Goal: Task Accomplishment & Management: Use online tool/utility

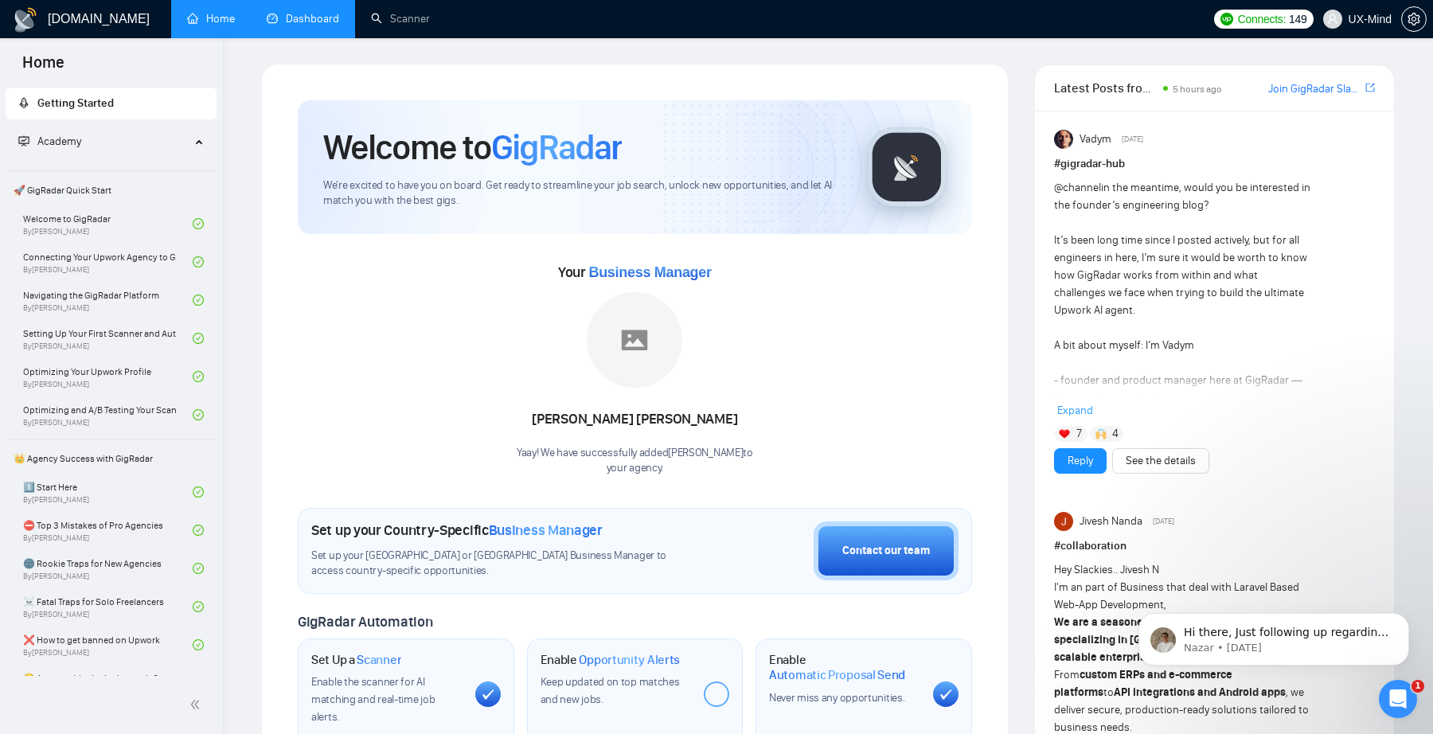
click at [313, 25] on link "Dashboard" at bounding box center [303, 19] width 72 height 14
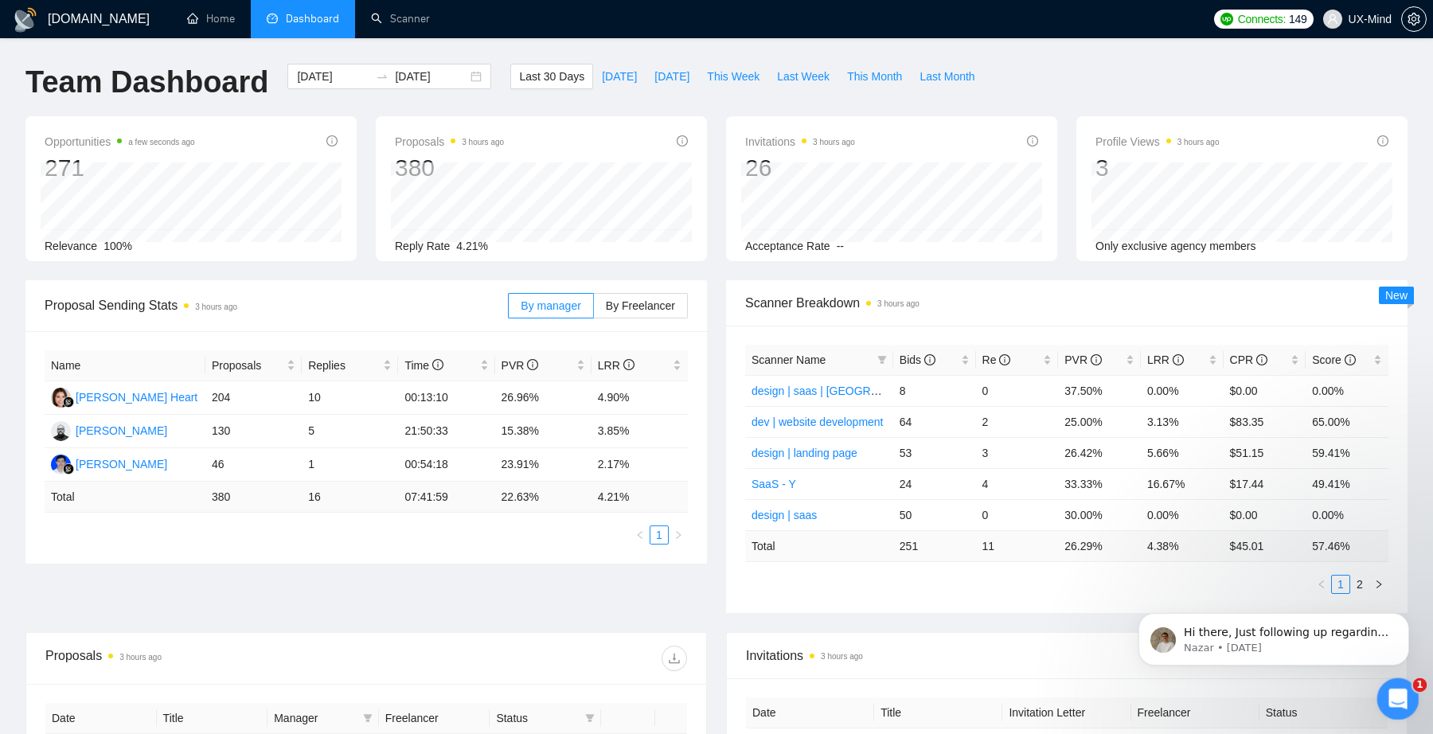
click at [1402, 694] on icon "Open Intercom Messenger" at bounding box center [1396, 697] width 26 height 26
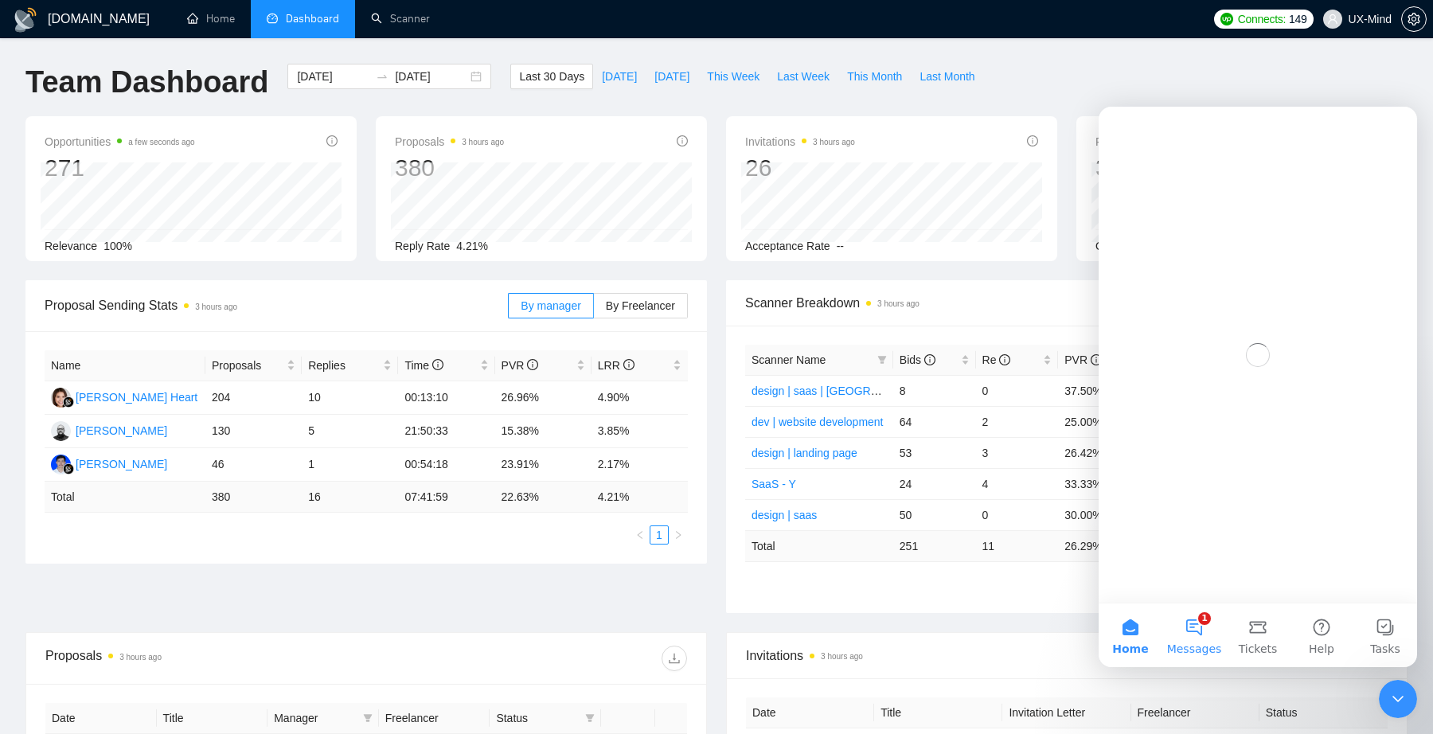
click at [1186, 634] on button "1 Messages" at bounding box center [1194, 635] width 64 height 64
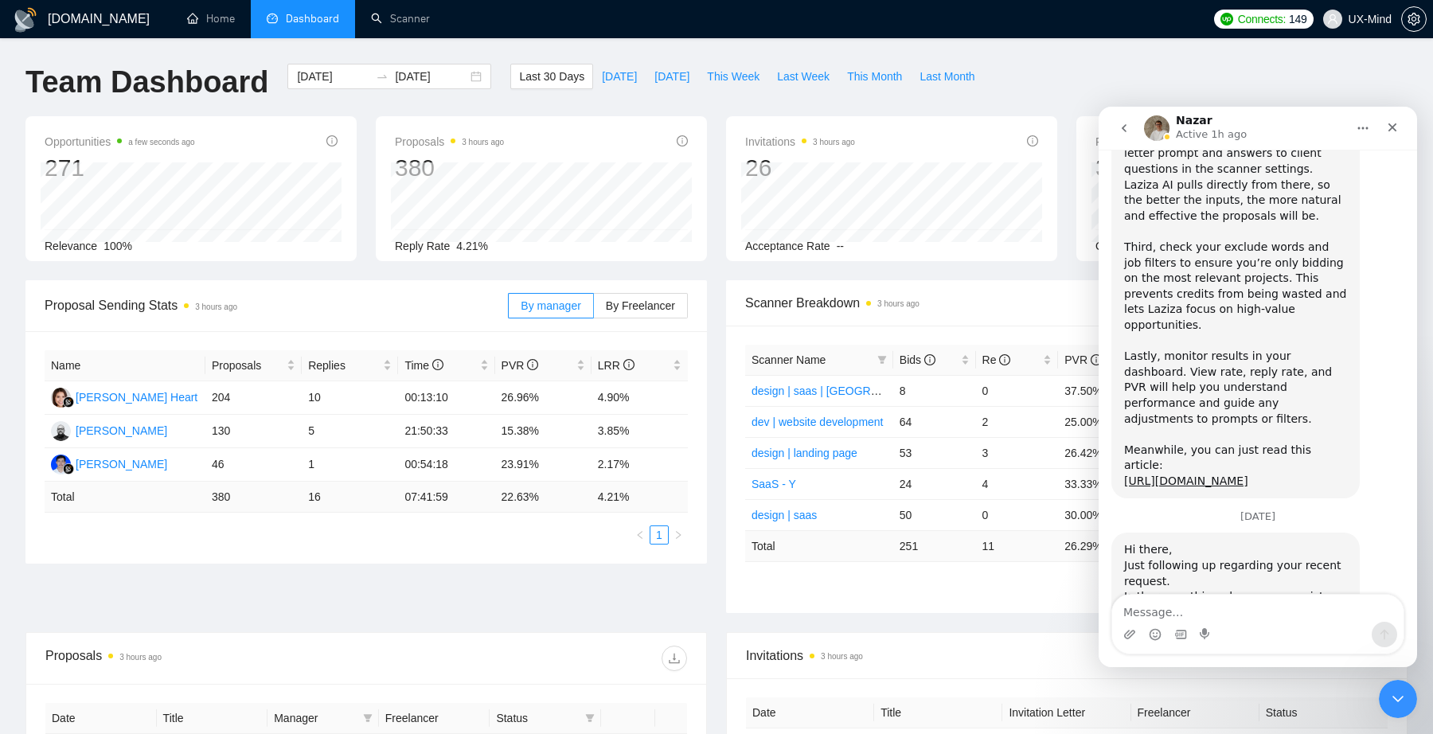
scroll to position [716, 0]
click at [1396, 702] on icon "Close Intercom Messenger" at bounding box center [1395, 696] width 19 height 19
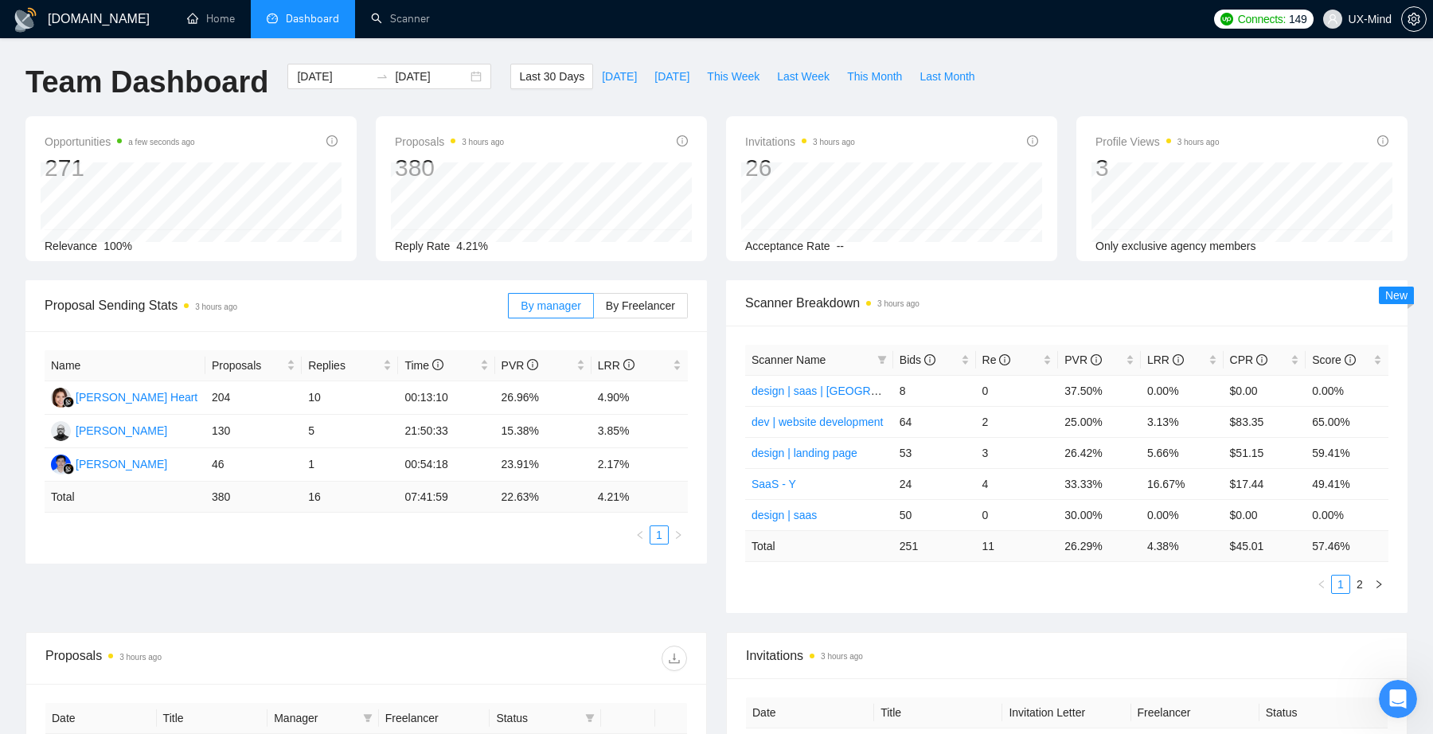
scroll to position [0, 0]
click at [422, 25] on link "Scanner" at bounding box center [400, 19] width 59 height 14
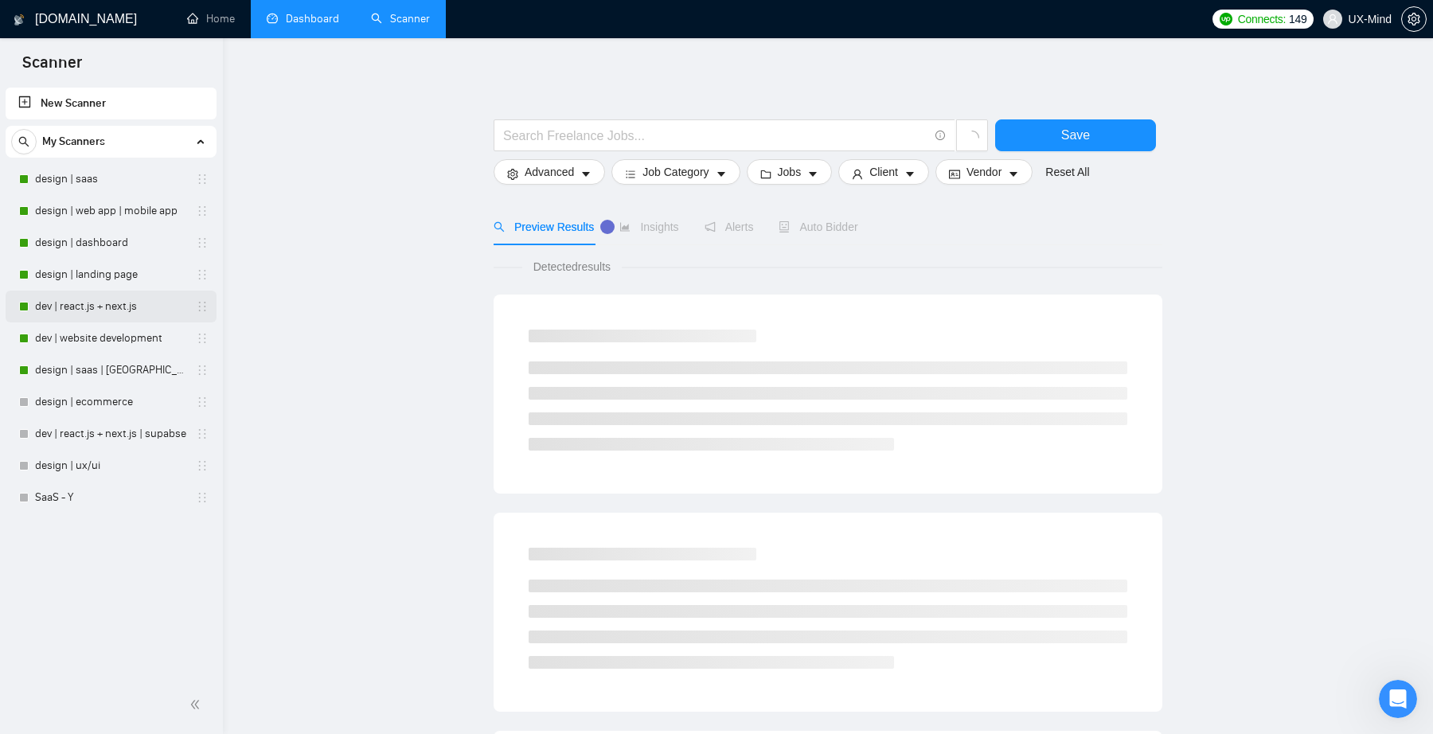
click at [80, 308] on link "dev | react.js + next.js" at bounding box center [110, 307] width 151 height 32
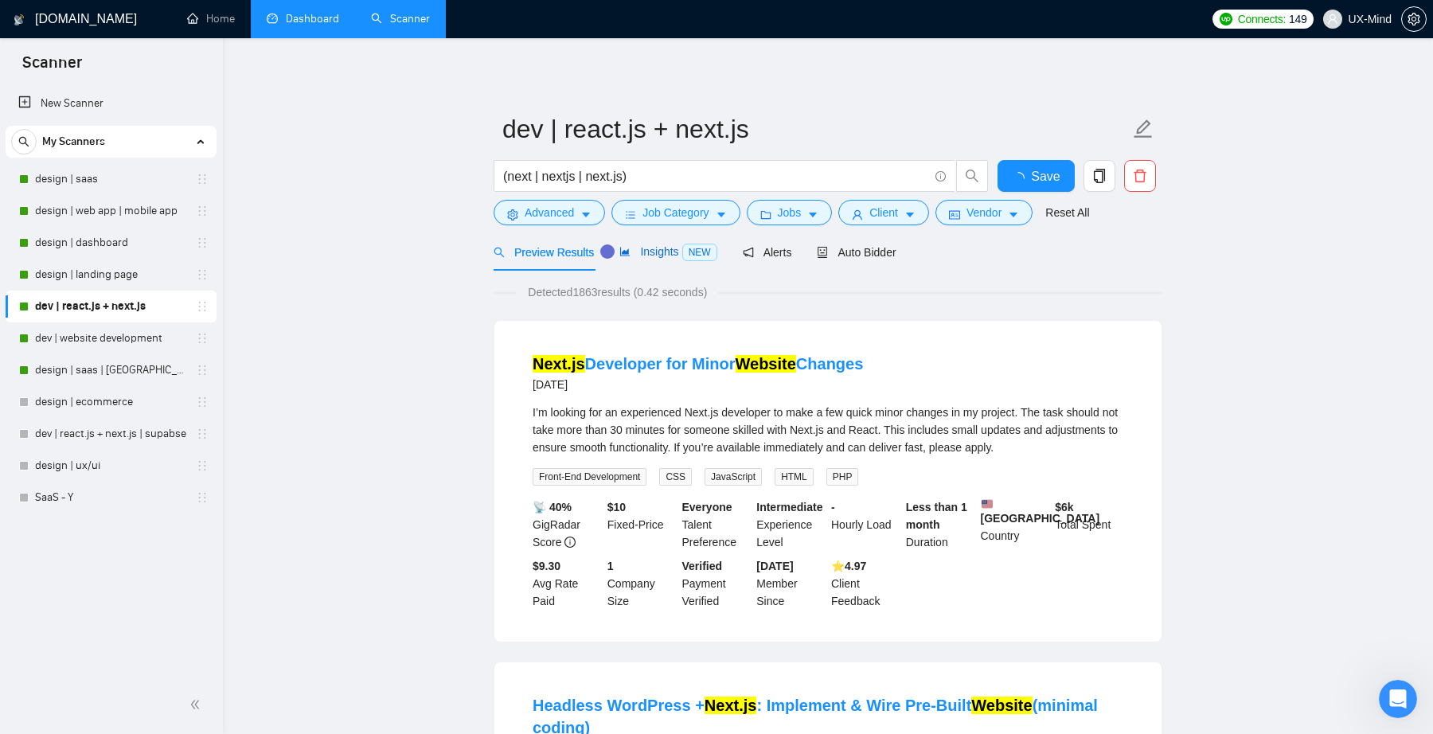
click at [693, 254] on span "NEW" at bounding box center [699, 253] width 35 height 18
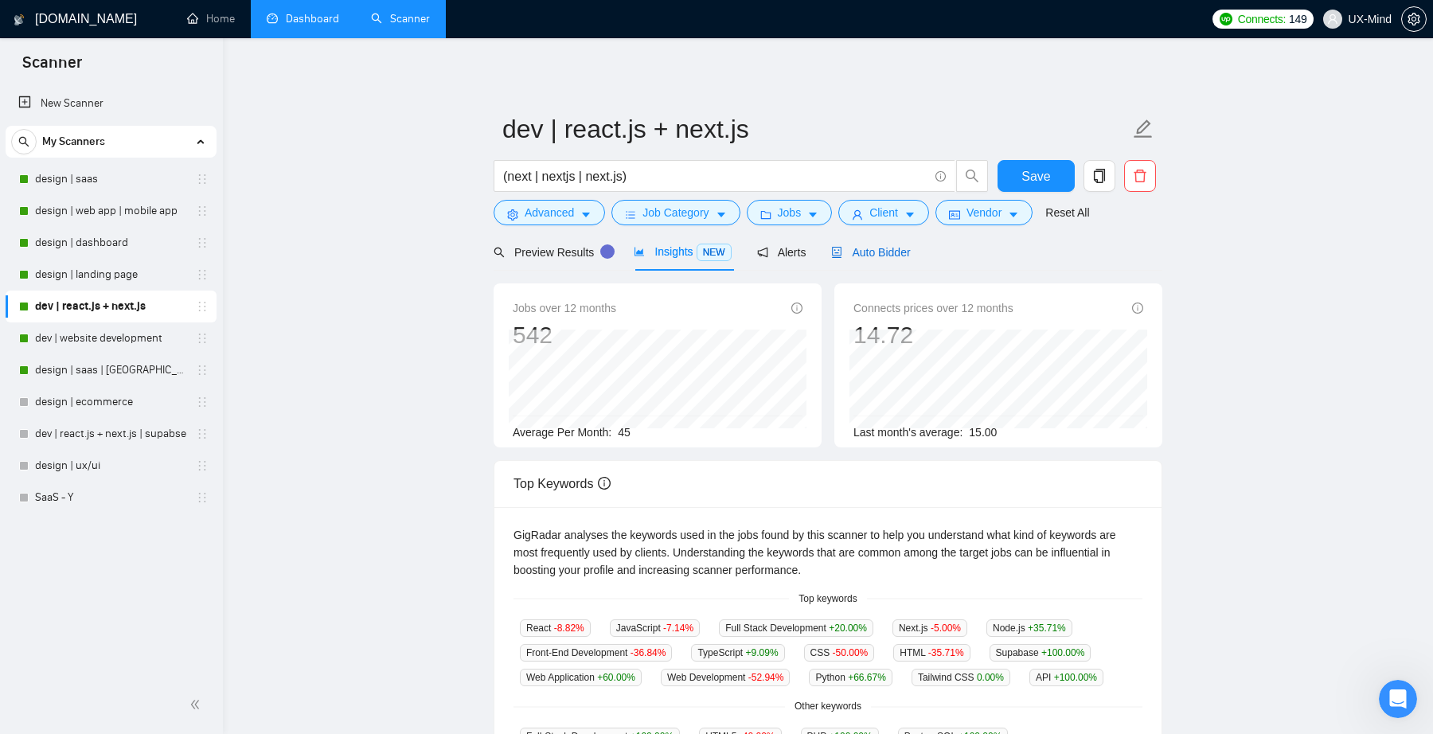
click at [864, 246] on span "Auto Bidder" at bounding box center [870, 252] width 79 height 13
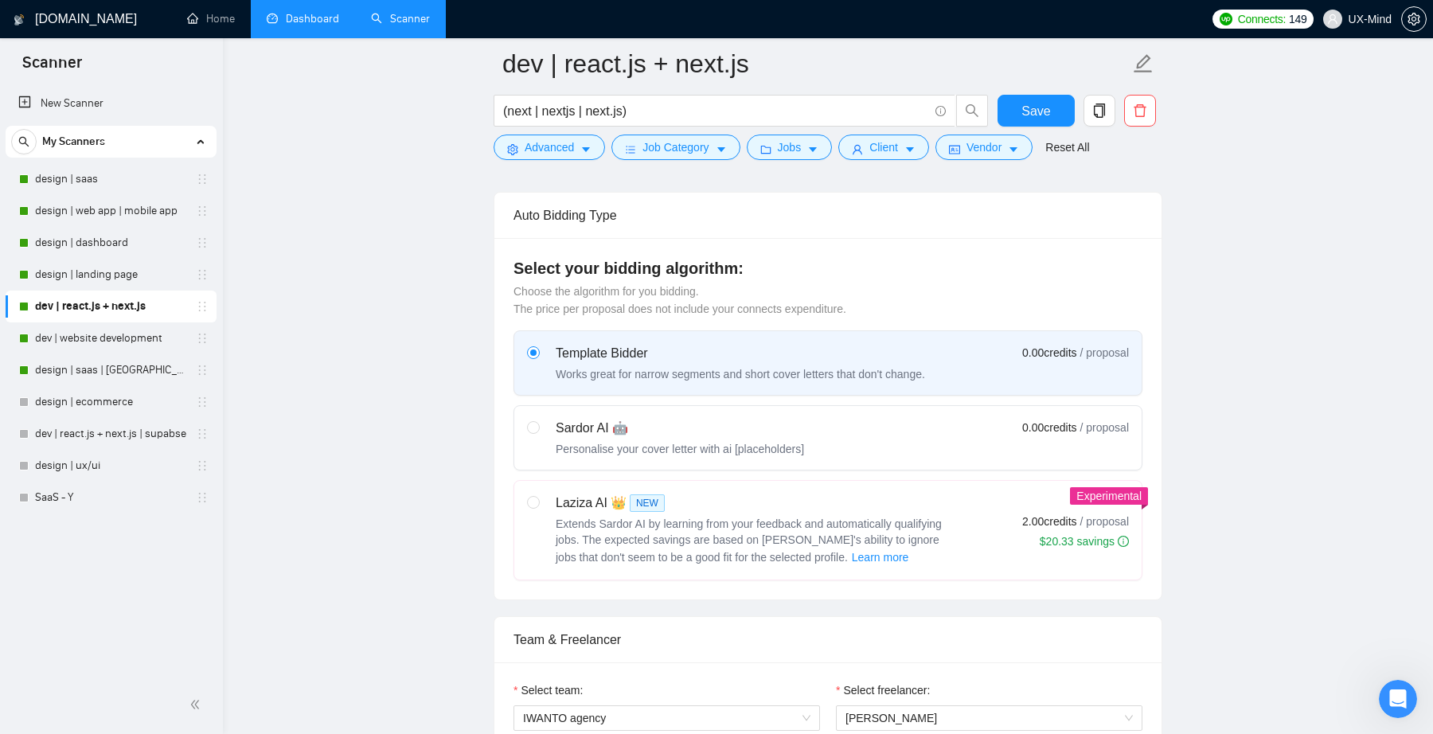
scroll to position [467, 0]
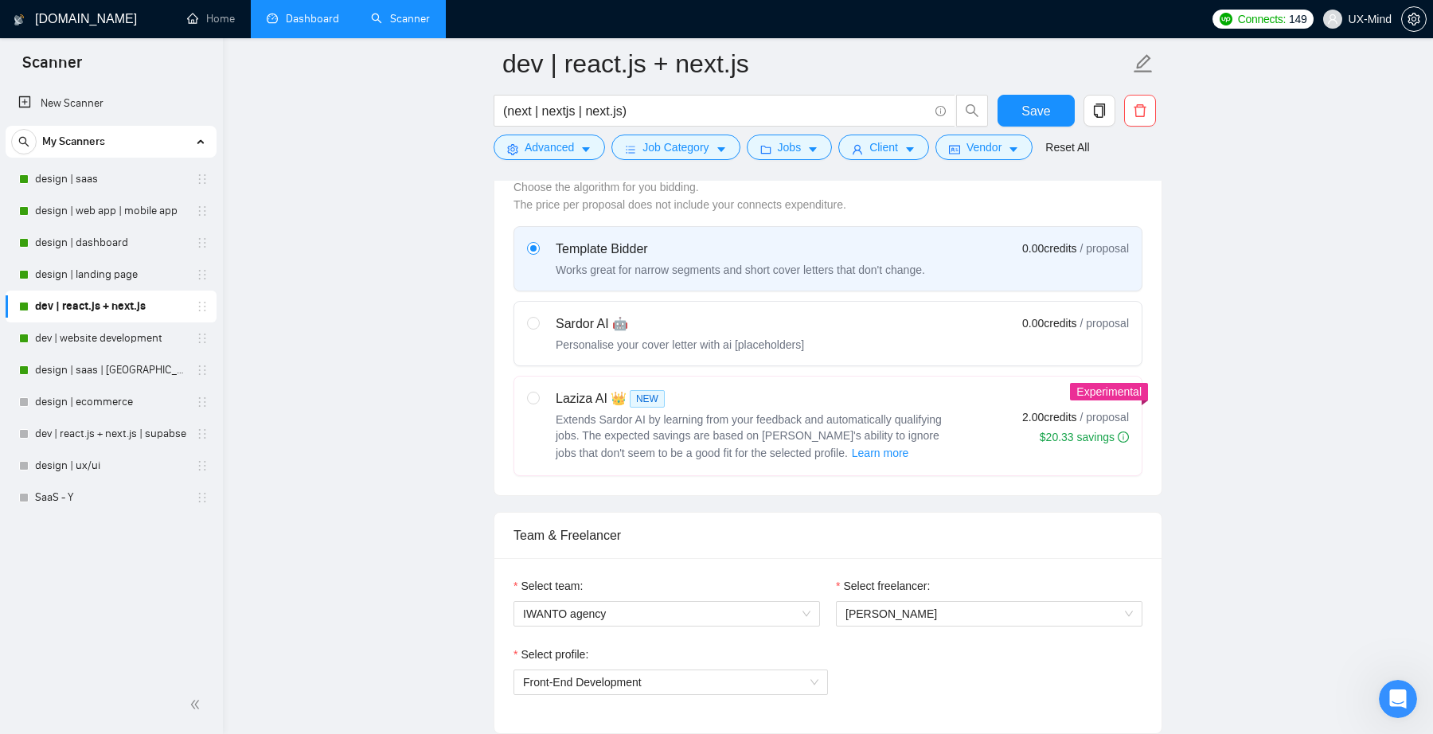
click at [797, 421] on span "Extends Sardor AI by learning from your feedback and automatically qualifying j…" at bounding box center [749, 436] width 386 height 46
click at [538, 403] on input "radio" at bounding box center [532, 397] width 11 height 11
radio input "true"
radio input "false"
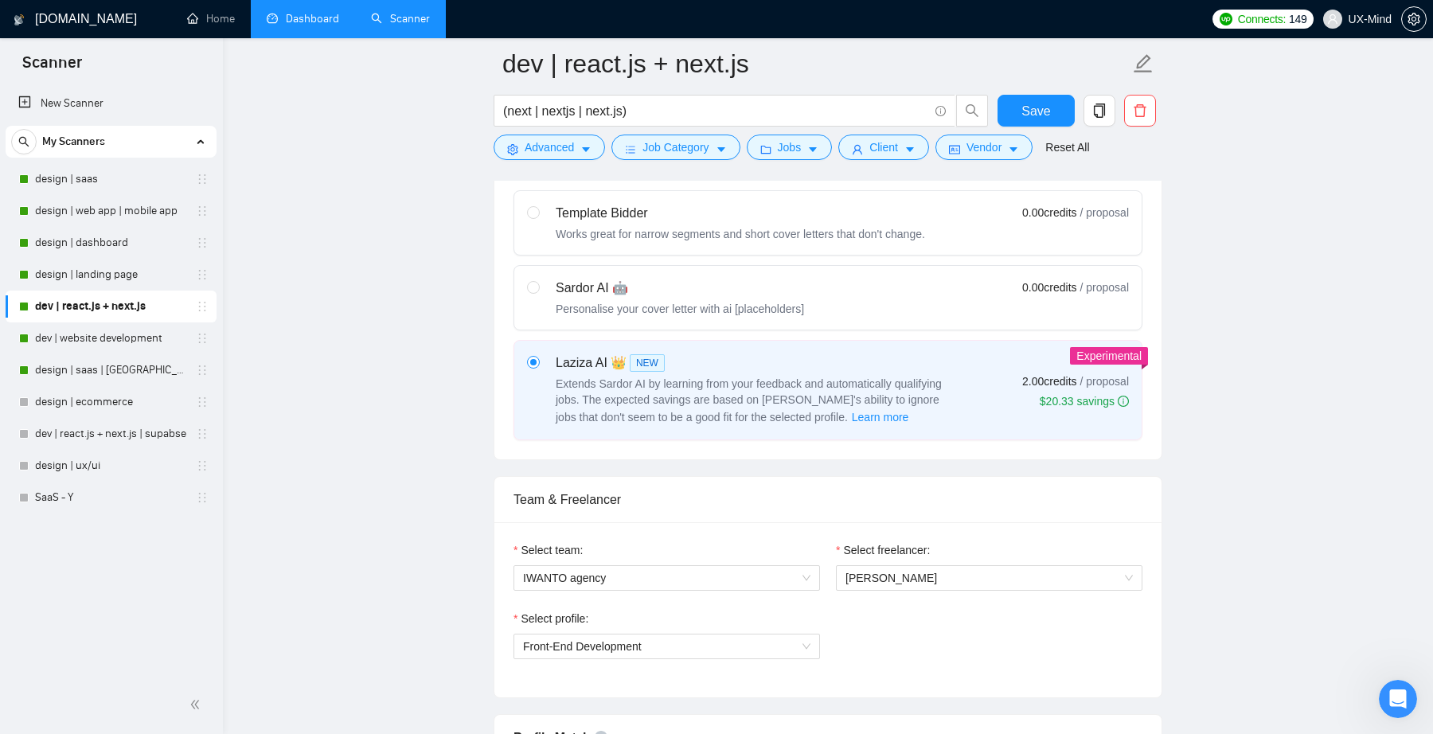
scroll to position [1096, 0]
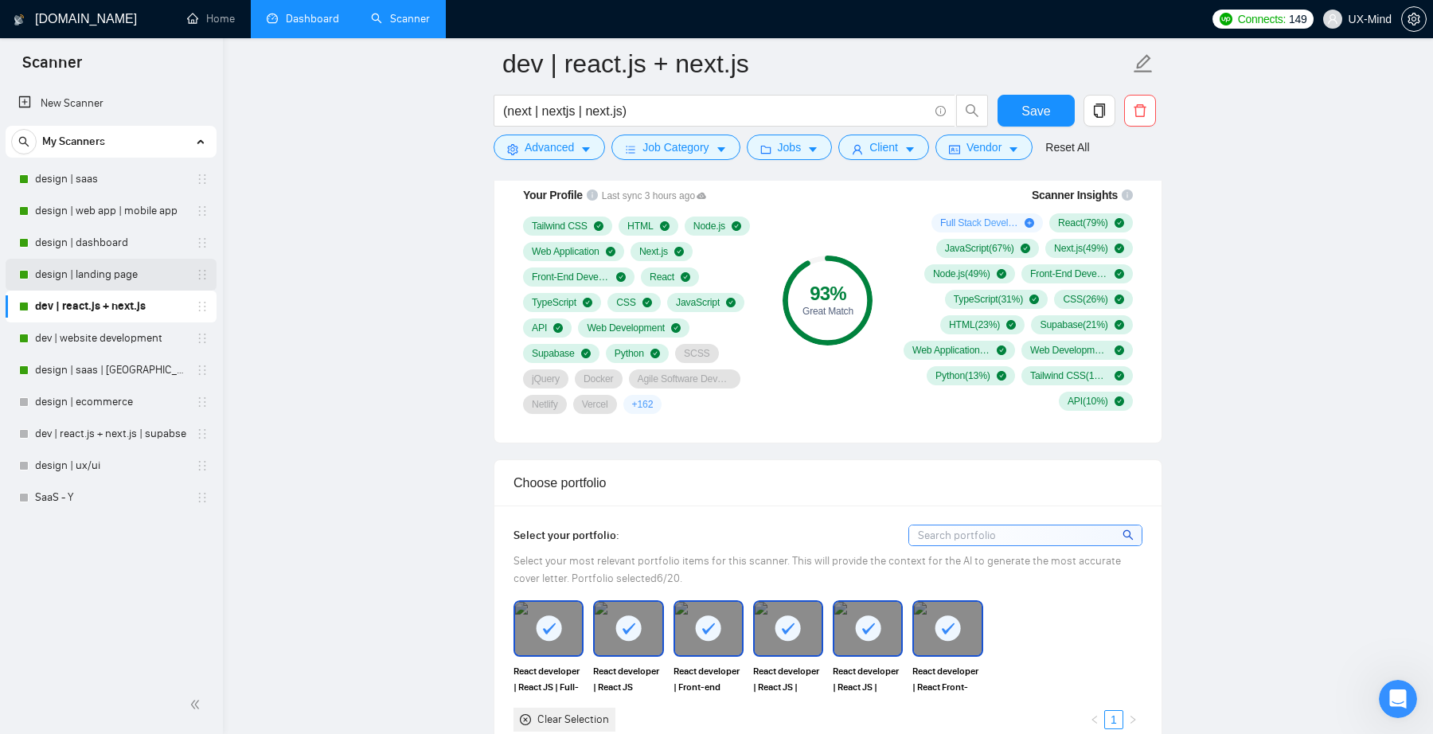
click at [85, 272] on link "design | landing page" at bounding box center [110, 275] width 151 height 32
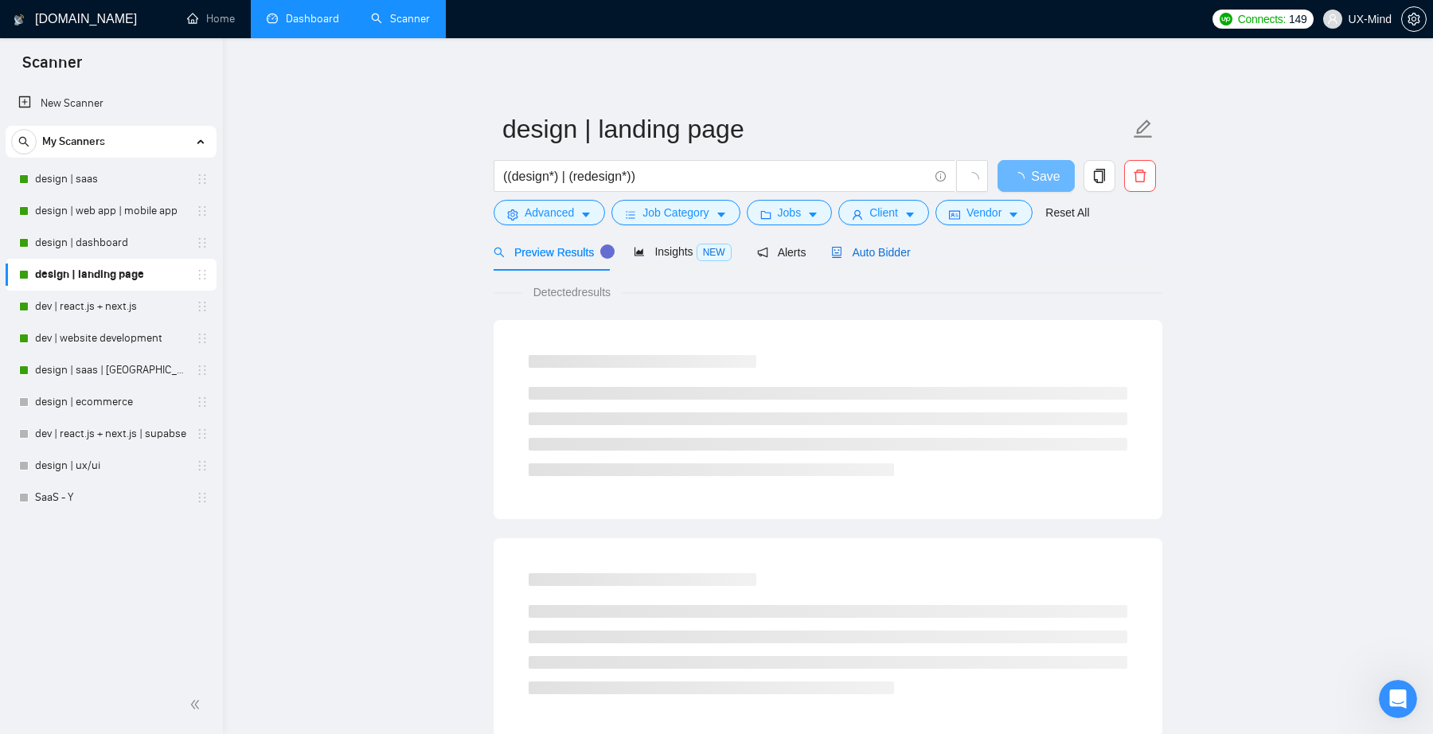
click at [851, 251] on span "Auto Bidder" at bounding box center [870, 252] width 79 height 13
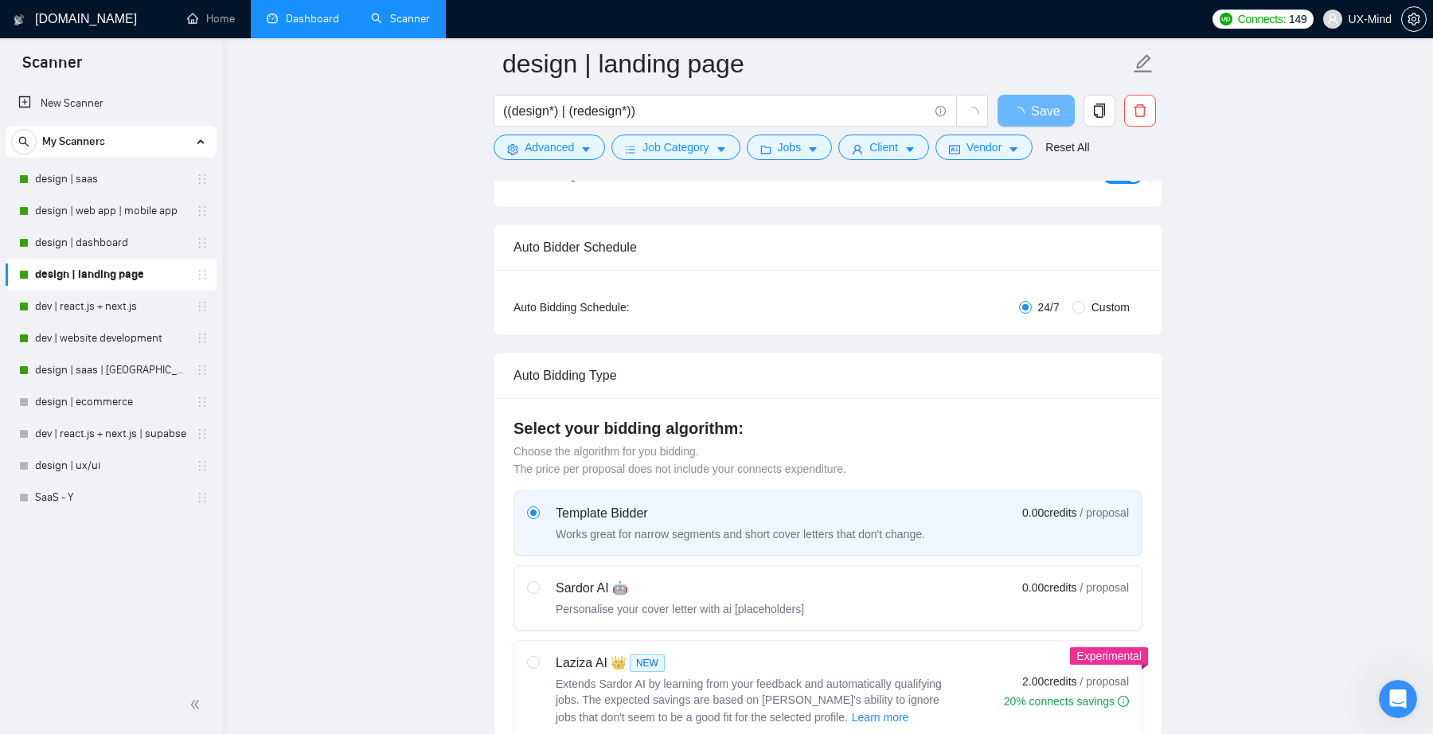
scroll to position [410, 0]
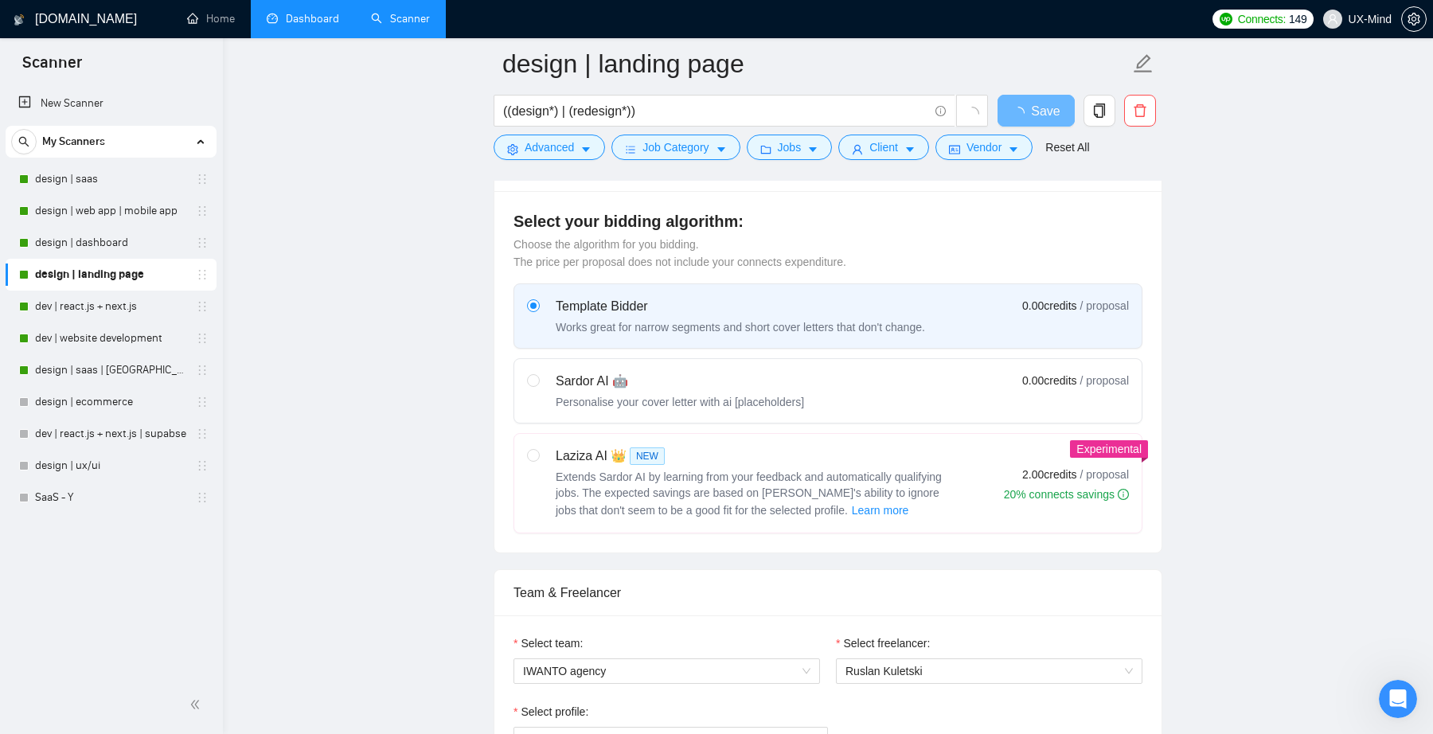
click at [717, 478] on span "Extends Sardor AI by learning from your feedback and automatically qualifying j…" at bounding box center [749, 493] width 386 height 46
click at [538, 460] on input "radio" at bounding box center [532, 454] width 11 height 11
radio input "true"
radio input "false"
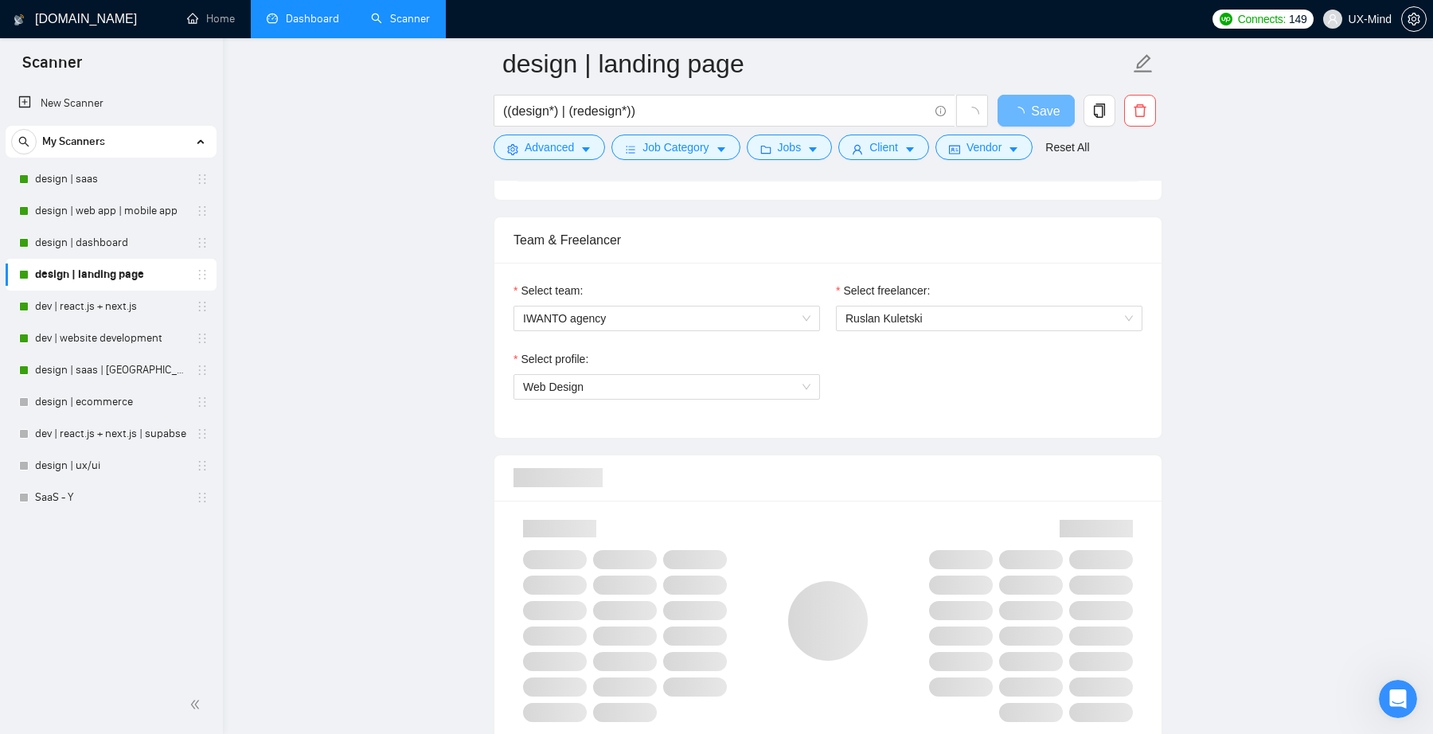
scroll to position [966, 0]
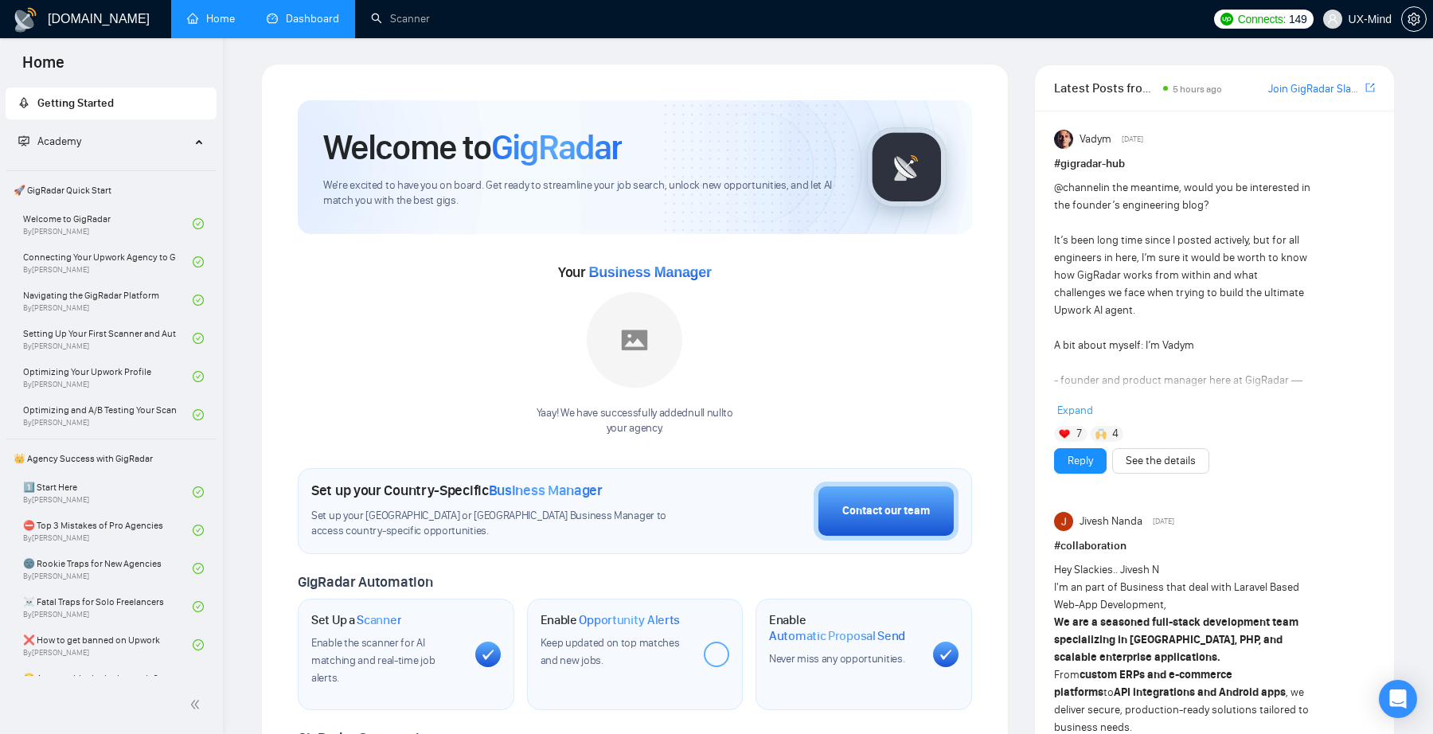
click at [319, 25] on link "Dashboard" at bounding box center [303, 19] width 72 height 14
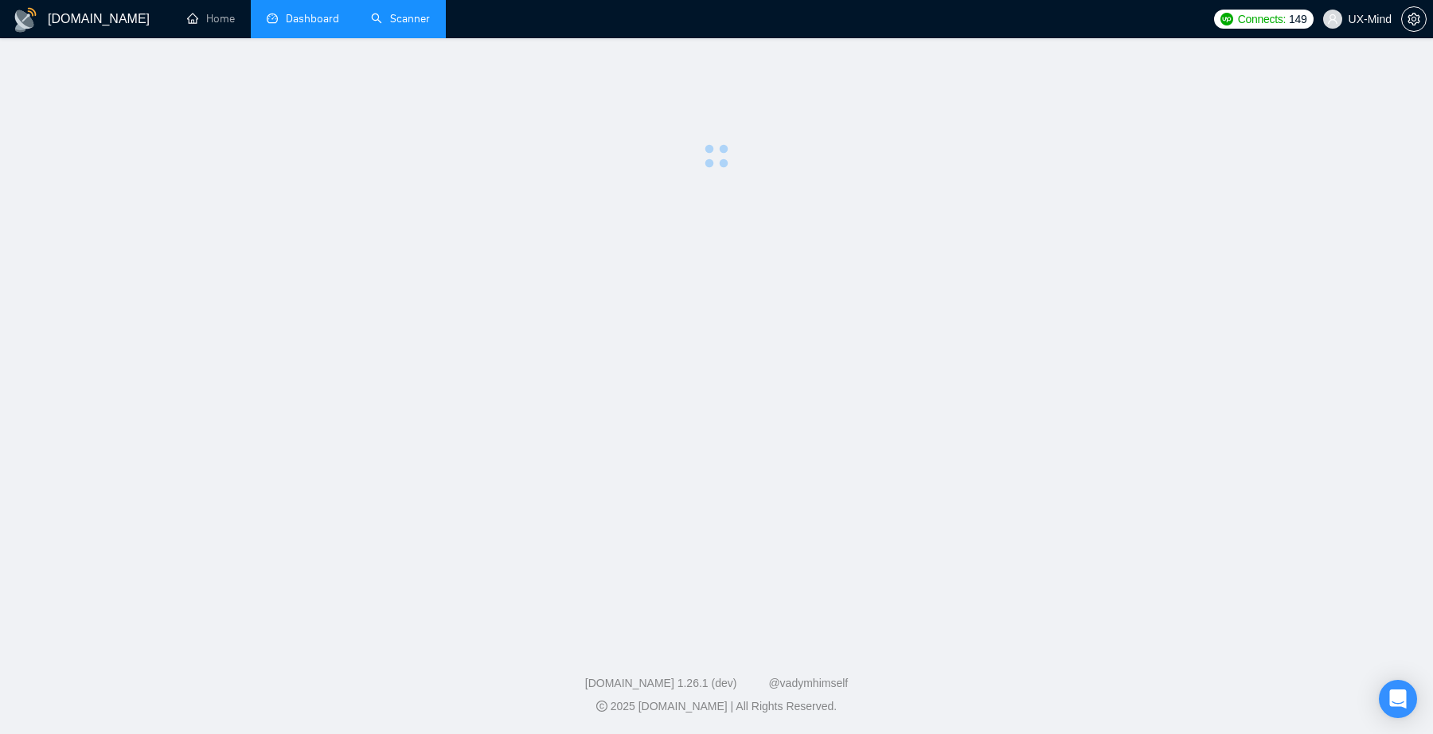
click at [401, 23] on link "Scanner" at bounding box center [400, 19] width 59 height 14
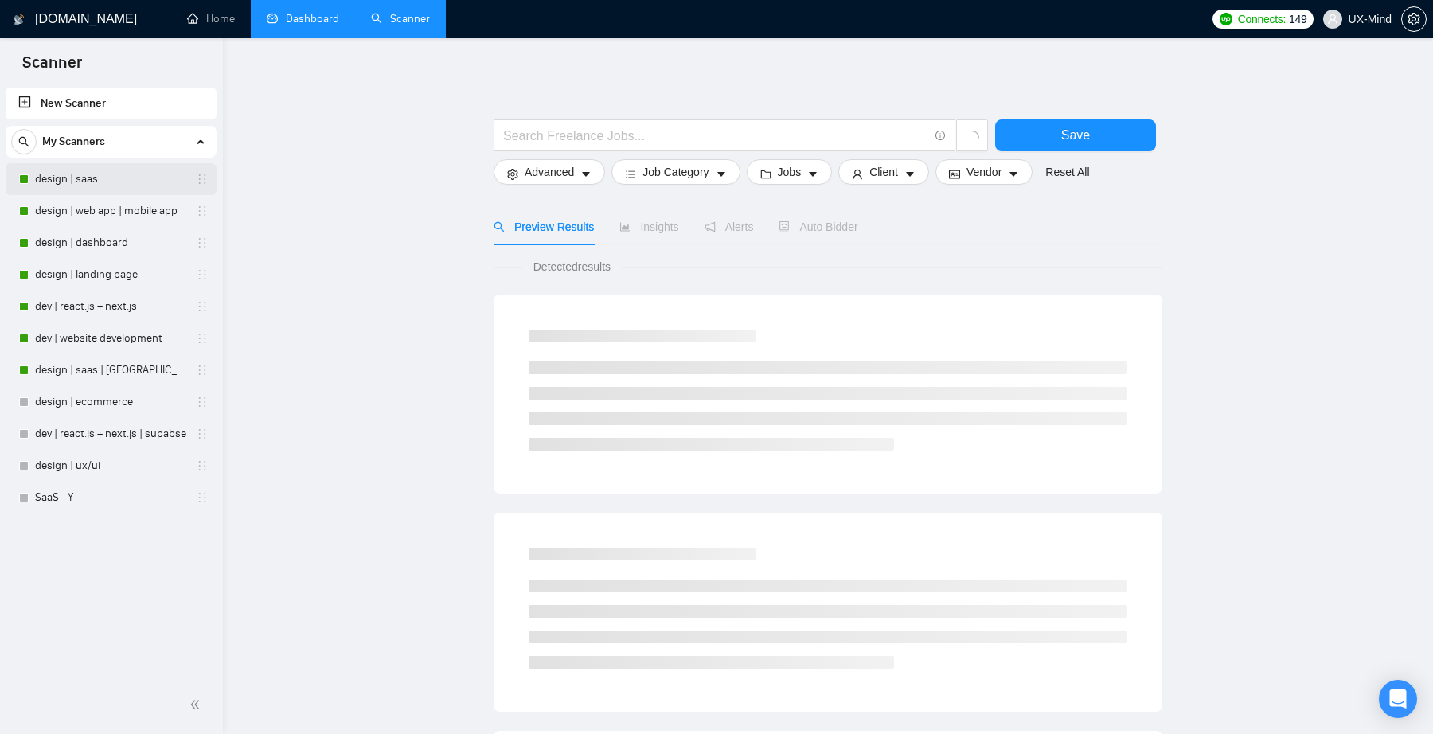
click at [136, 178] on link "design | saas" at bounding box center [110, 179] width 151 height 32
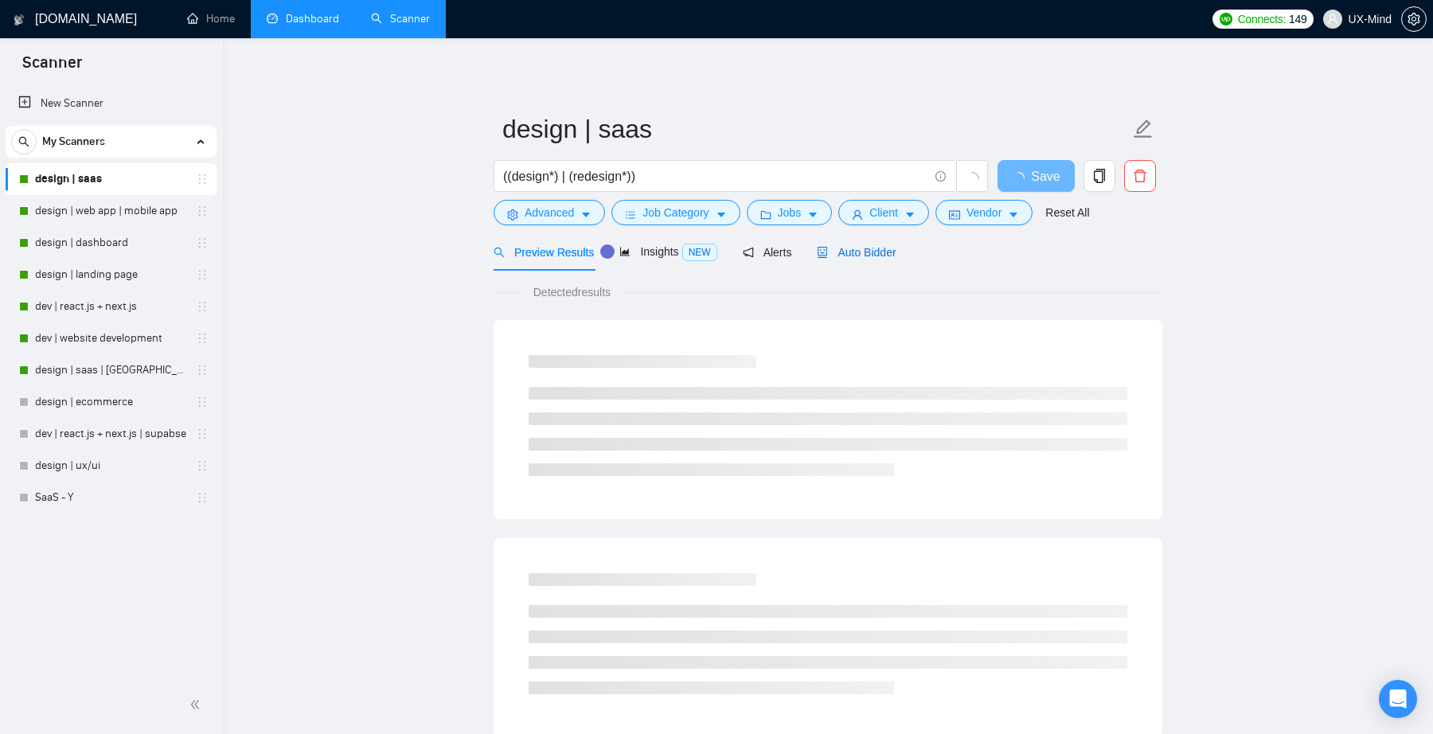
click at [860, 250] on span "Auto Bidder" at bounding box center [856, 252] width 79 height 13
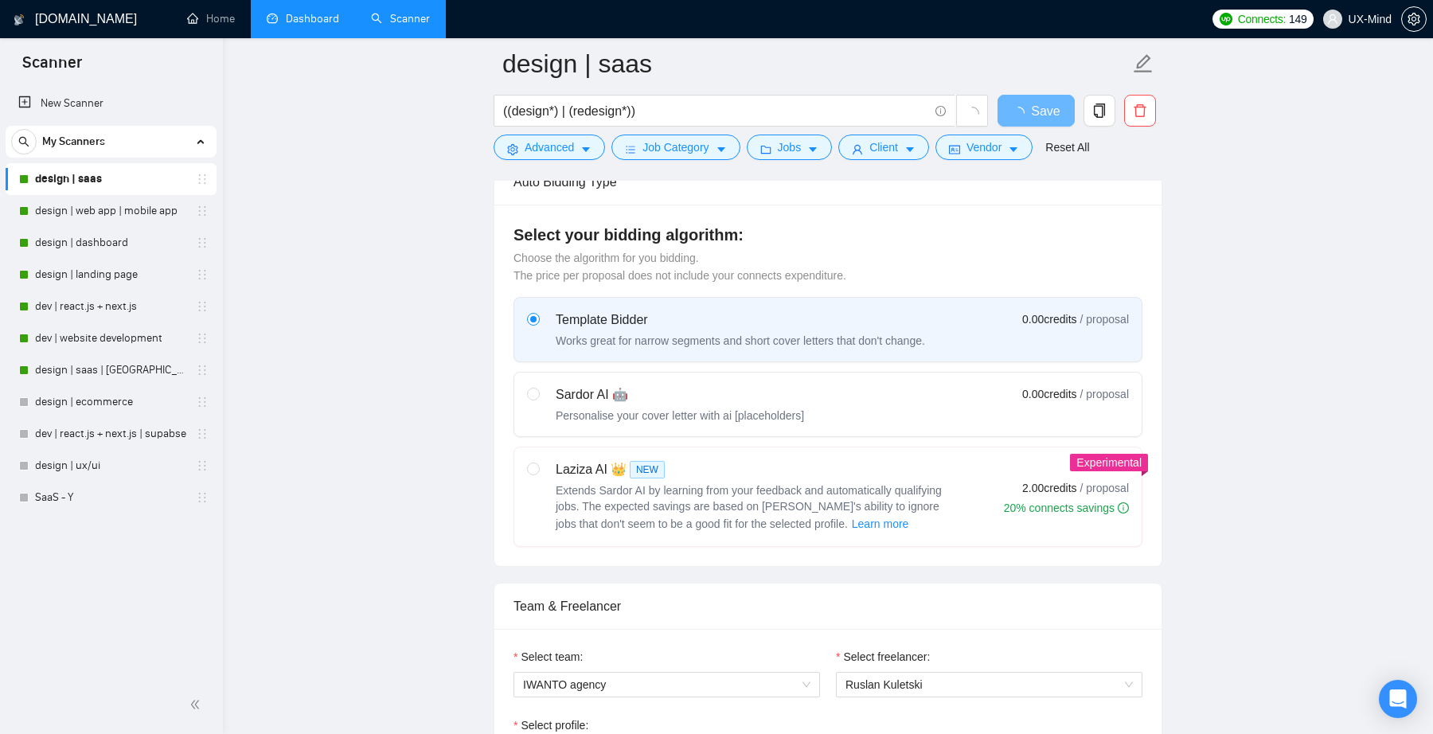
scroll to position [561, 0]
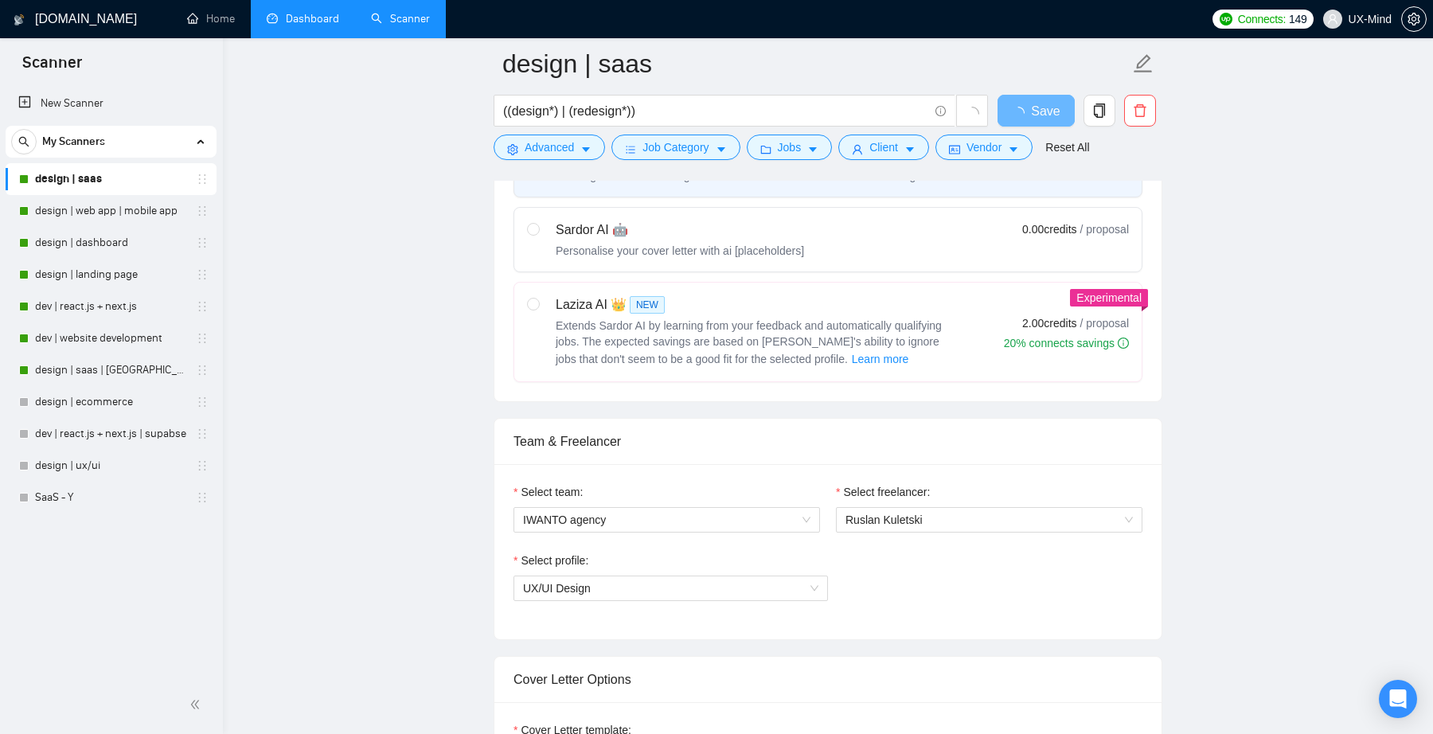
click at [704, 384] on div "Select your bidding algorithm: Choose the algorithm for you bidding. The price …" at bounding box center [827, 220] width 667 height 361
click at [738, 334] on span "Extends Sardor AI by learning from your feedback and automatically qualifying j…" at bounding box center [749, 342] width 386 height 46
click at [538, 309] on input "radio" at bounding box center [532, 303] width 11 height 11
radio input "true"
radio input "false"
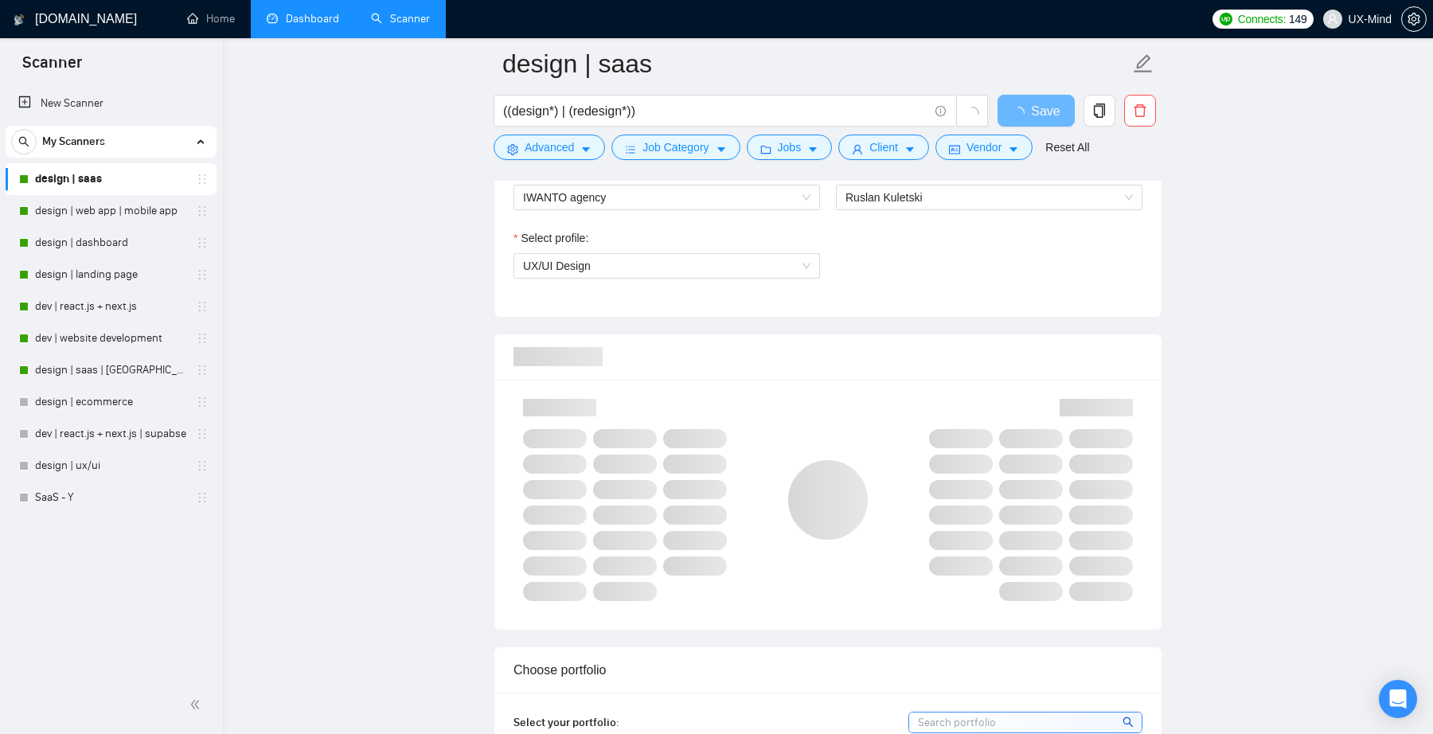
scroll to position [931, 0]
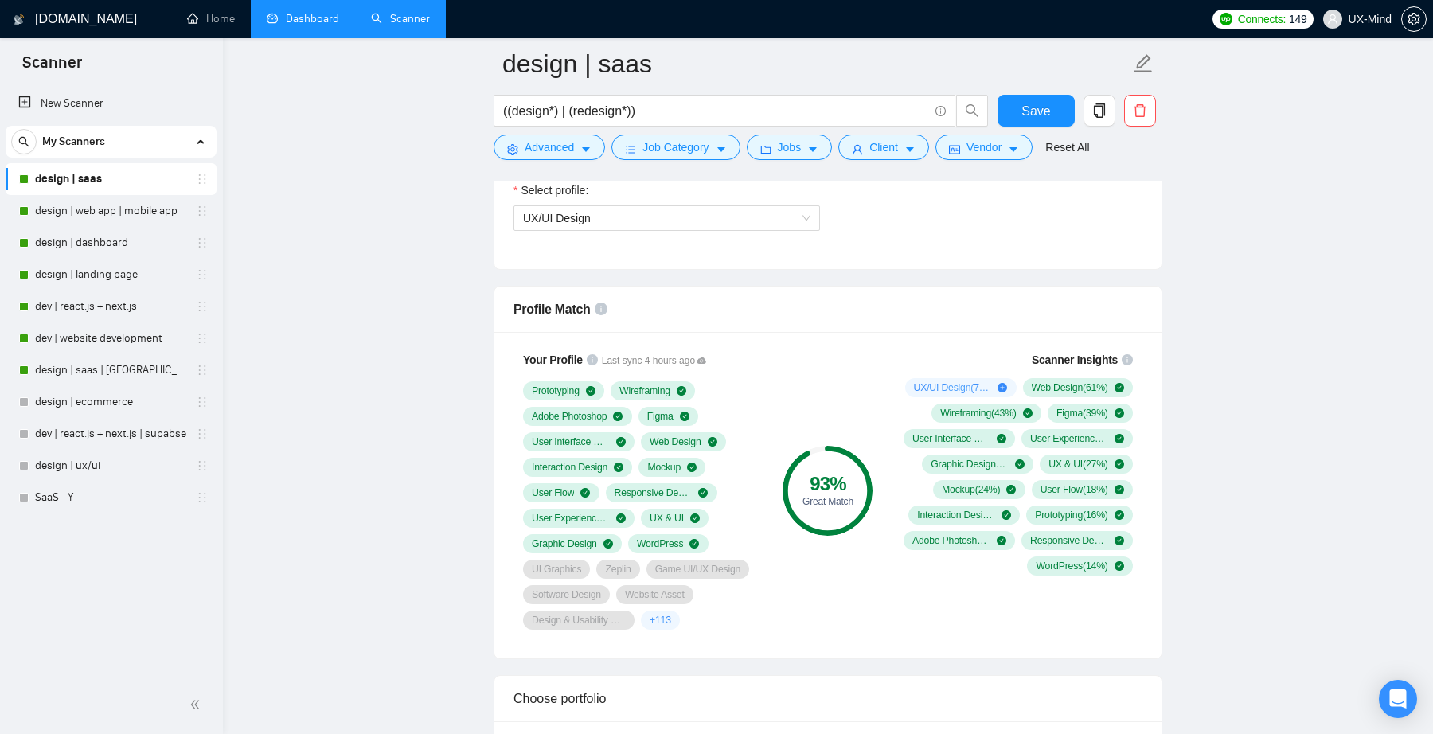
click at [1144, 342] on div "Scanner Insights UX/UI Design ( 71 %) Web Design ( 61 %) Wireframing ( 43 %) Fi…" at bounding box center [1014, 491] width 267 height 298
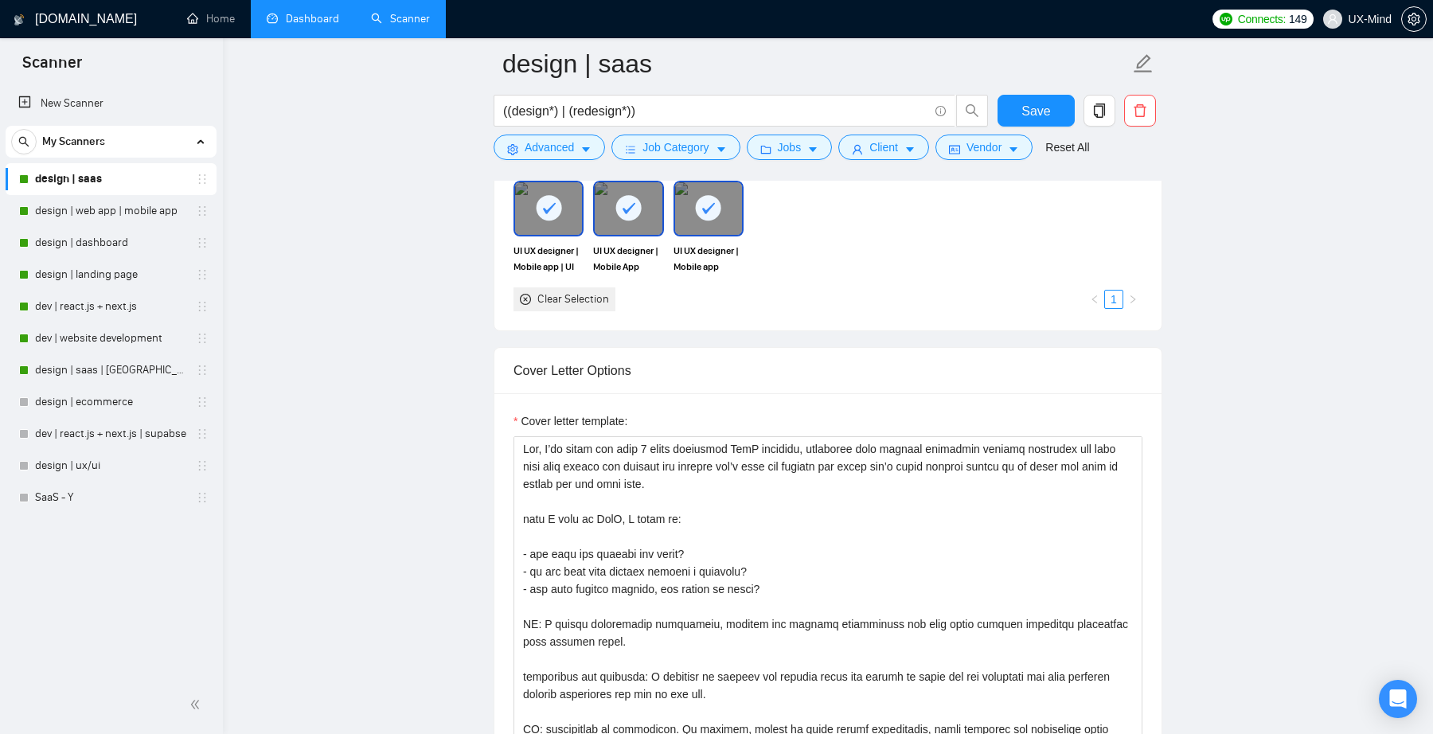
scroll to position [1973, 0]
